Goal: Register for event/course

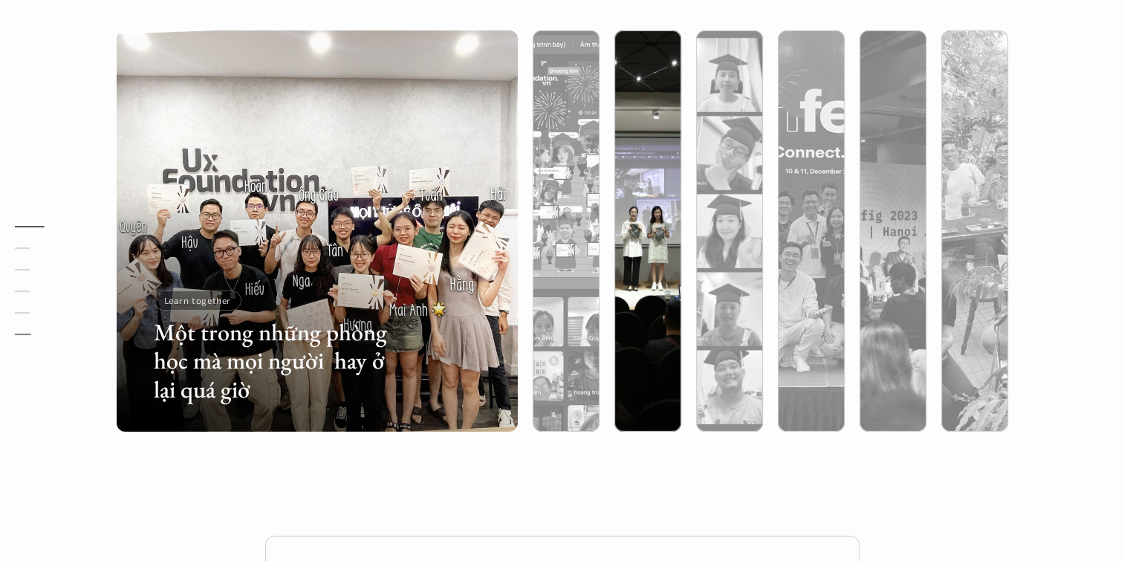
scroll to position [5320, 0]
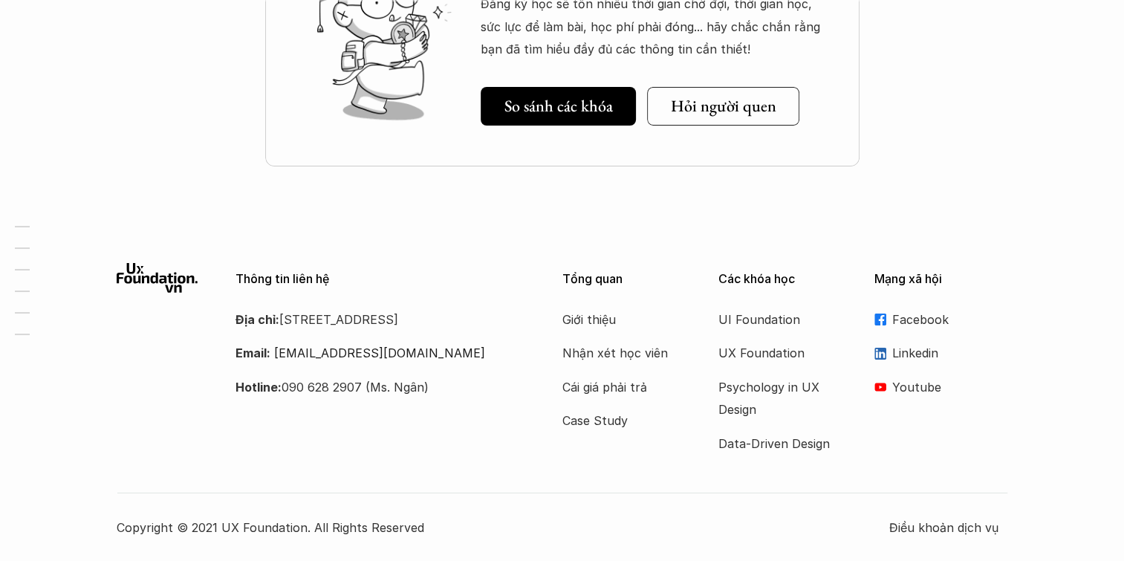
click at [613, 455] on div "Thông tin liên hệ Địa chỉ: [STREET_ADDRESS] Email: [EMAIL_ADDRESS][DOMAIN_NAME]…" at bounding box center [563, 401] width 892 height 276
drag, startPoint x: 451, startPoint y: 416, endPoint x: 345, endPoint y: 298, distance: 158.9
click at [345, 298] on div "Thông tin liên hệ Địa chỉ: [STREET_ADDRESS] Email: [EMAIL_ADDRESS][DOMAIN_NAME]…" at bounding box center [381, 330] width 290 height 135
drag, startPoint x: 345, startPoint y: 298, endPoint x: 294, endPoint y: 299, distance: 50.5
click at [294, 299] on div "Thông tin liên hệ Địa chỉ: [STREET_ADDRESS] Email: [EMAIL_ADDRESS][DOMAIN_NAME]…" at bounding box center [381, 330] width 290 height 135
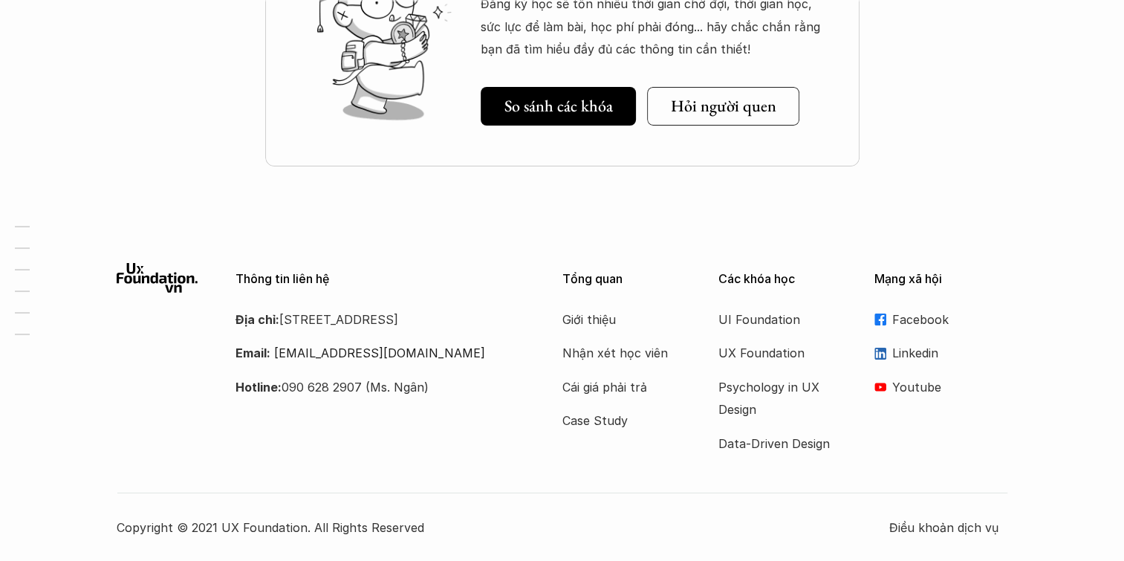
click at [898, 349] on p "Linkedin" at bounding box center [950, 353] width 116 height 22
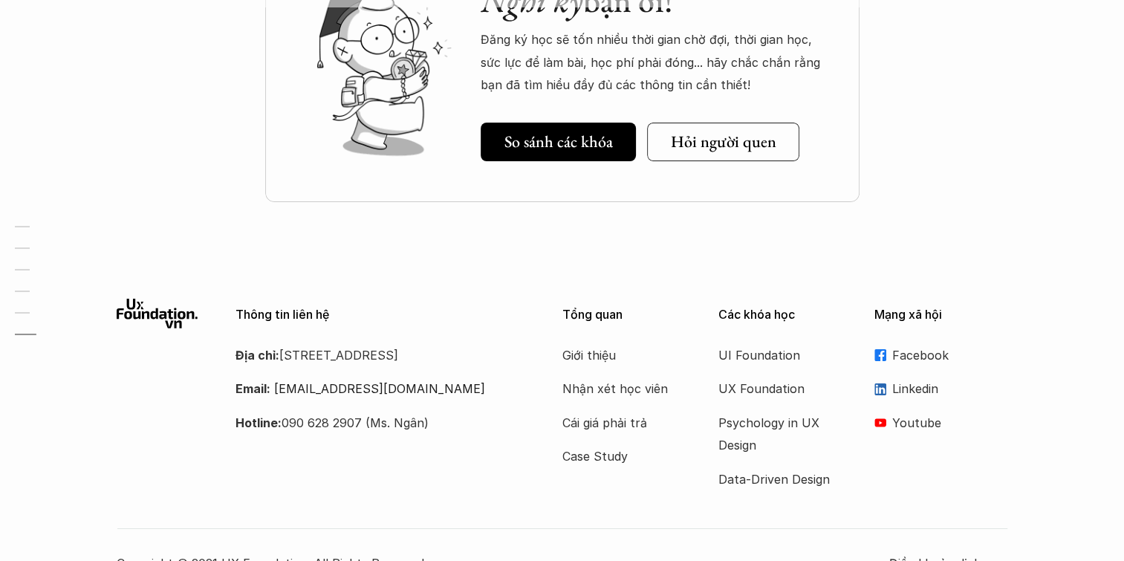
scroll to position [4922, 0]
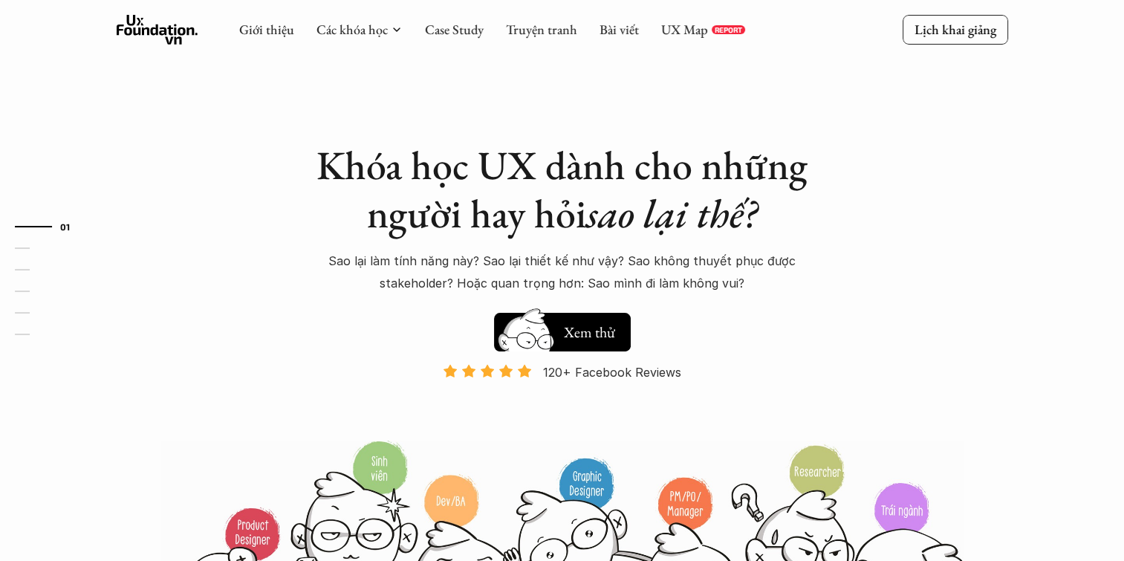
click at [739, 213] on em "sao lại thế?" at bounding box center [671, 213] width 171 height 52
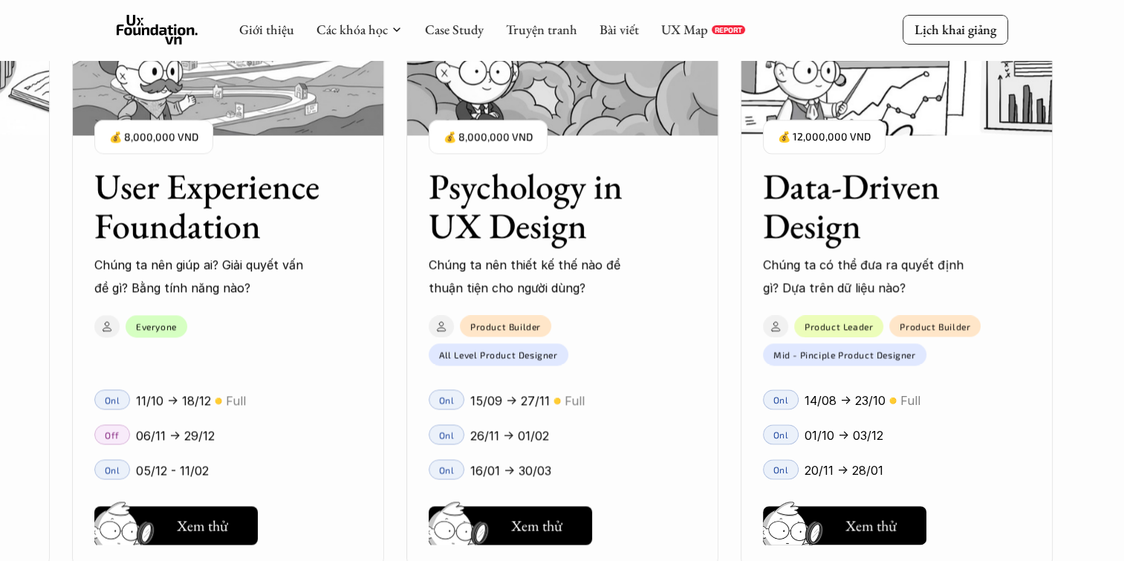
scroll to position [2021, 0]
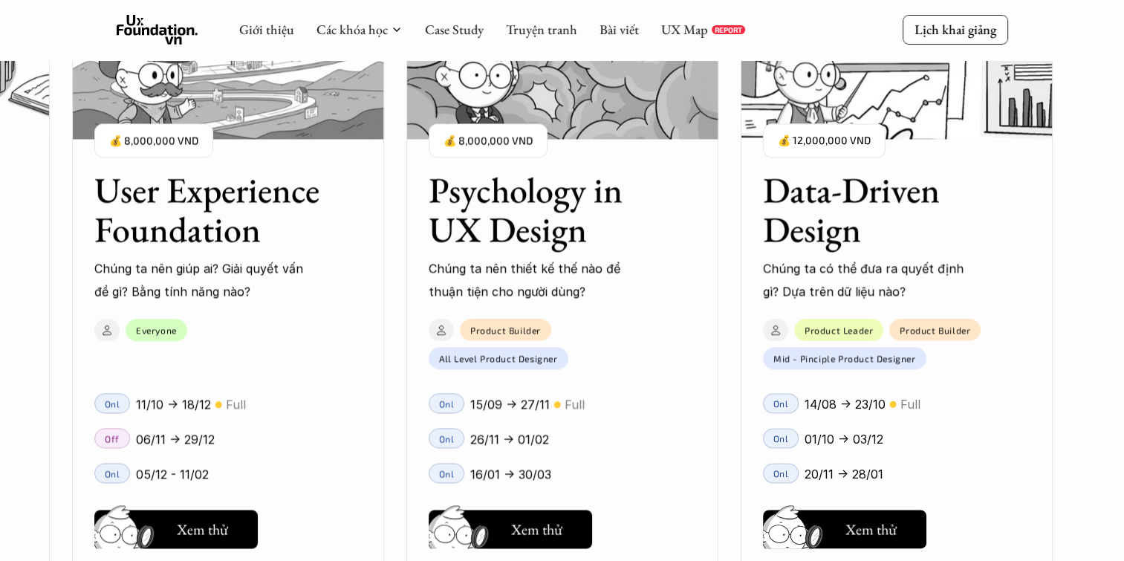
click at [574, 210] on h3 "Psychology in UX Design" at bounding box center [544, 209] width 230 height 79
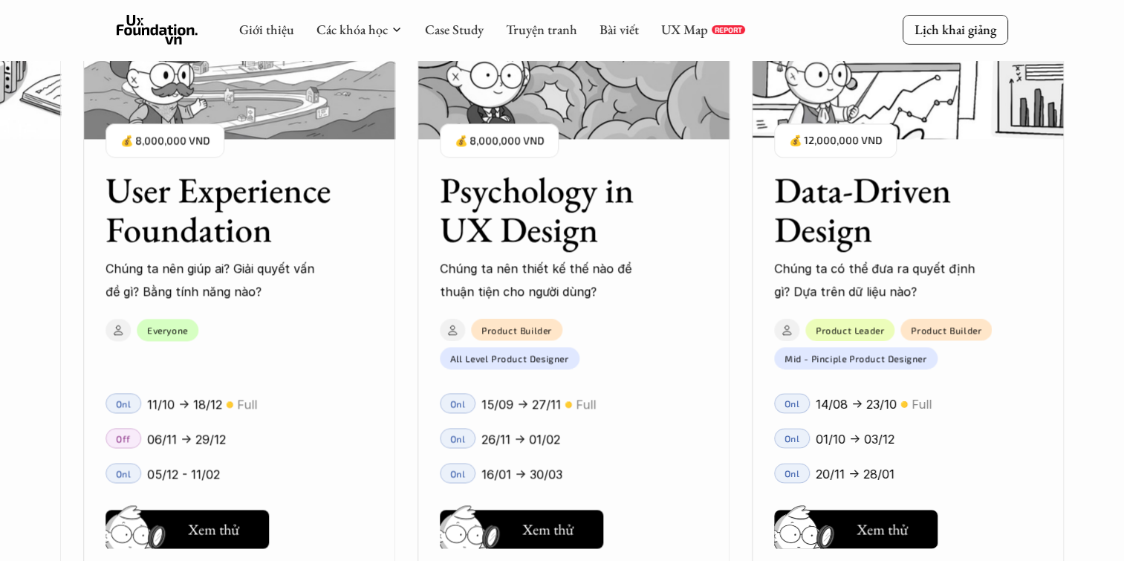
scroll to position [2017, 0]
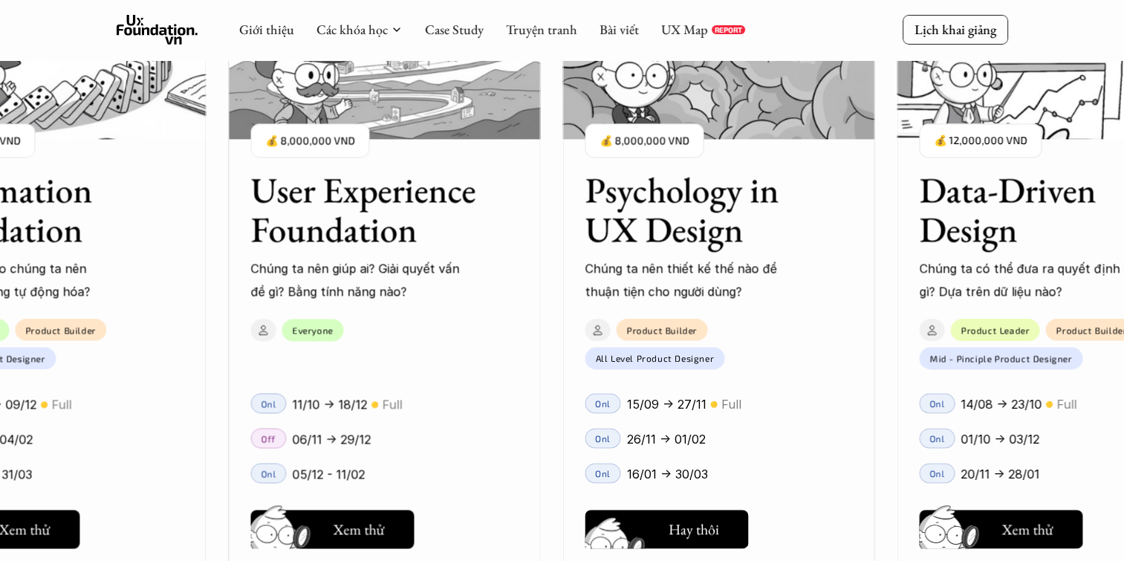
click at [666, 522] on button "Hay thôi Xem thử" at bounding box center [666, 529] width 163 height 39
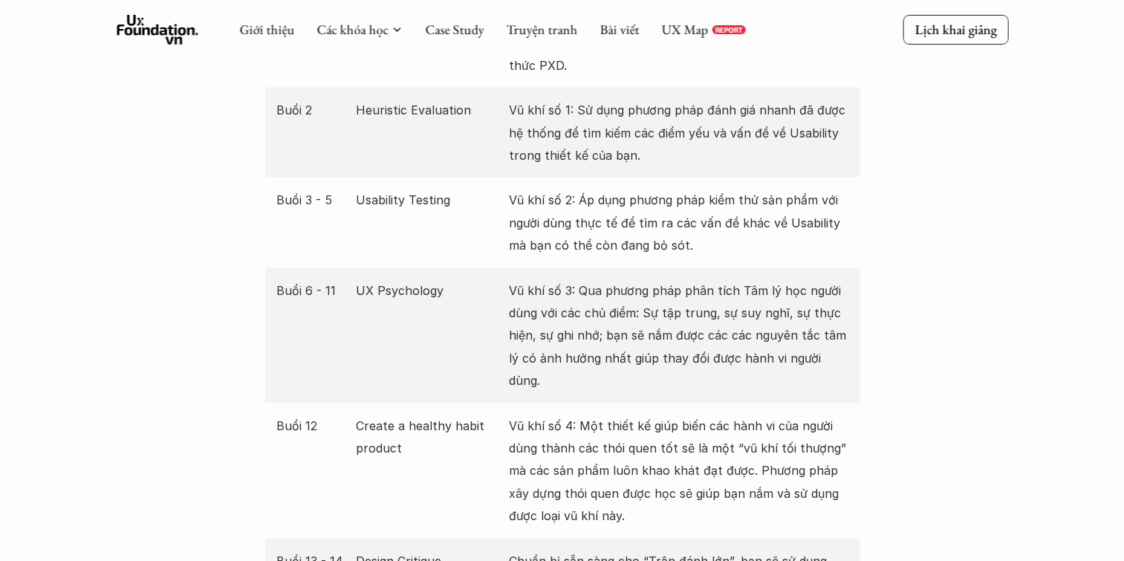
scroll to position [2892, 0]
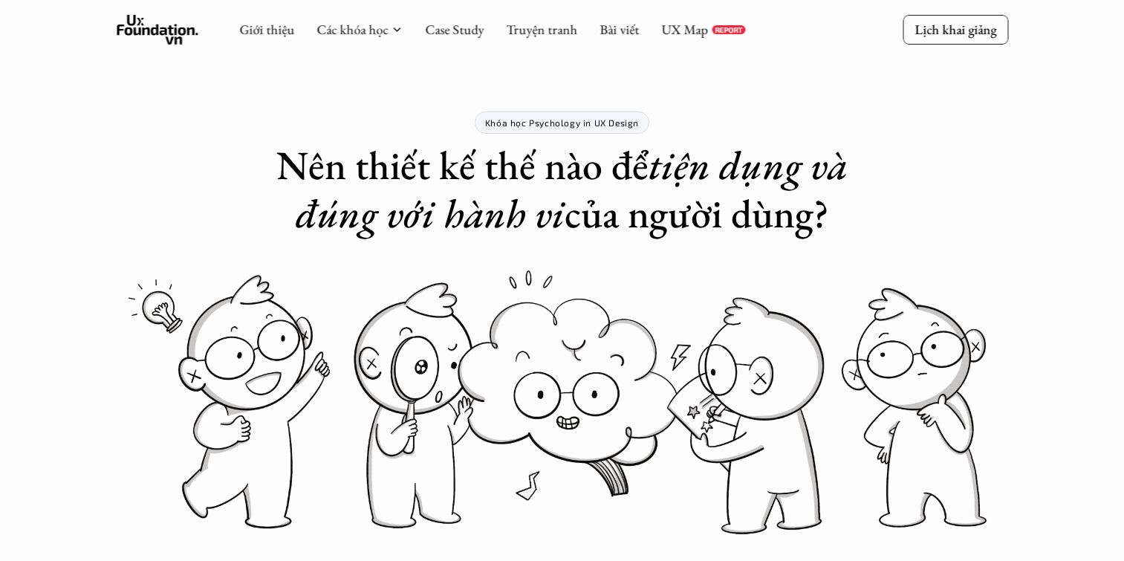
scroll to position [2892, 0]
